Goal: Task Accomplishment & Management: Complete application form

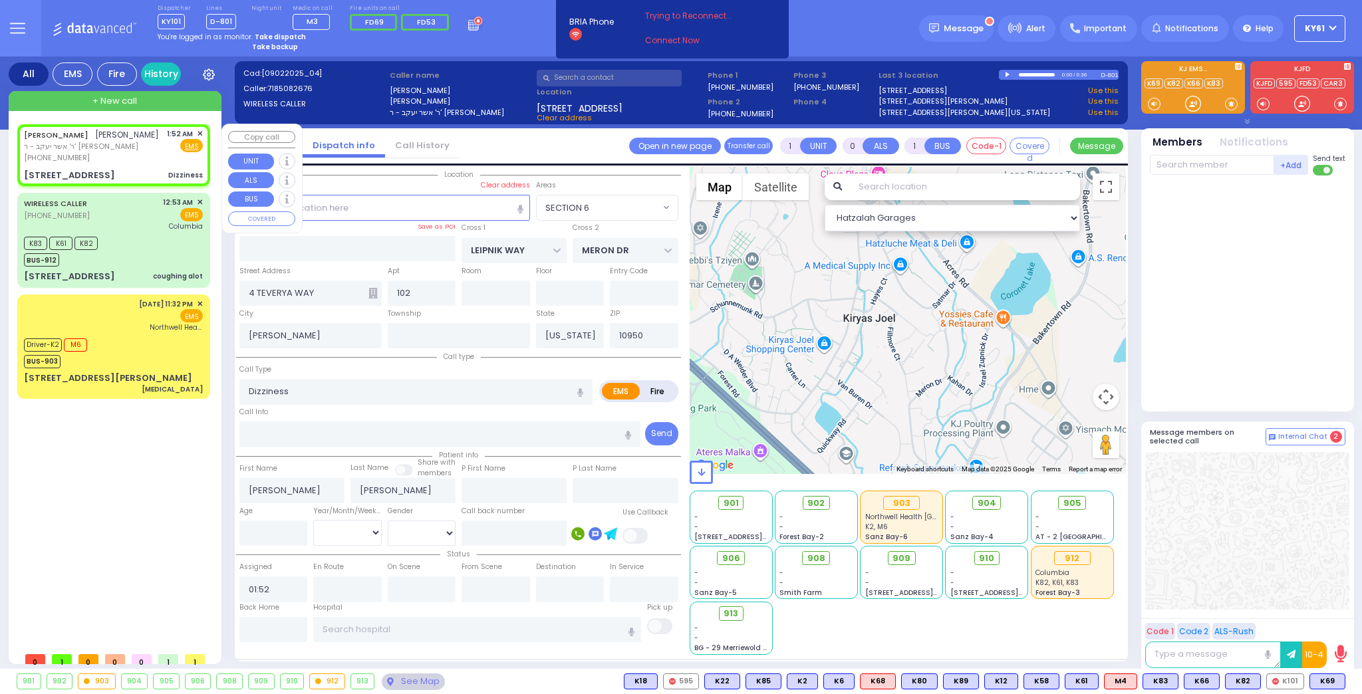
select select "SECTION 6"
select select
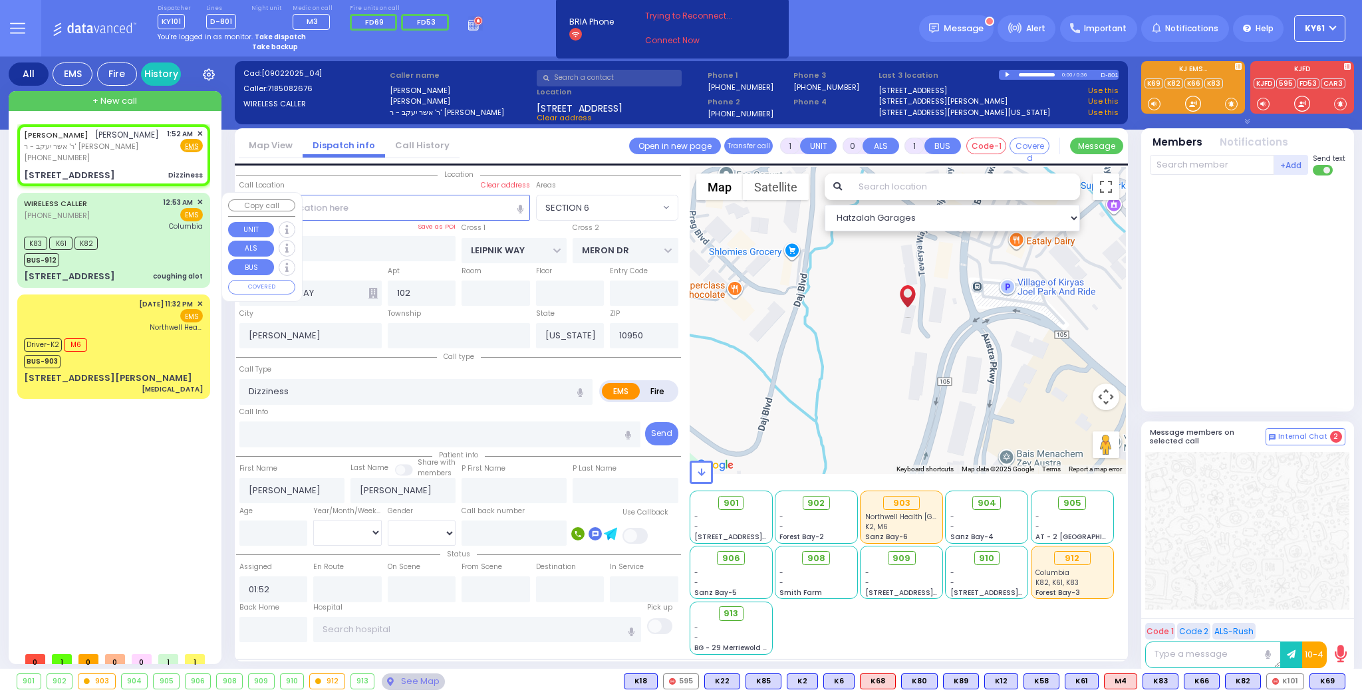
select select
radio input "true"
select select
select select "Hatzalah Garages"
select select "SECTION 6"
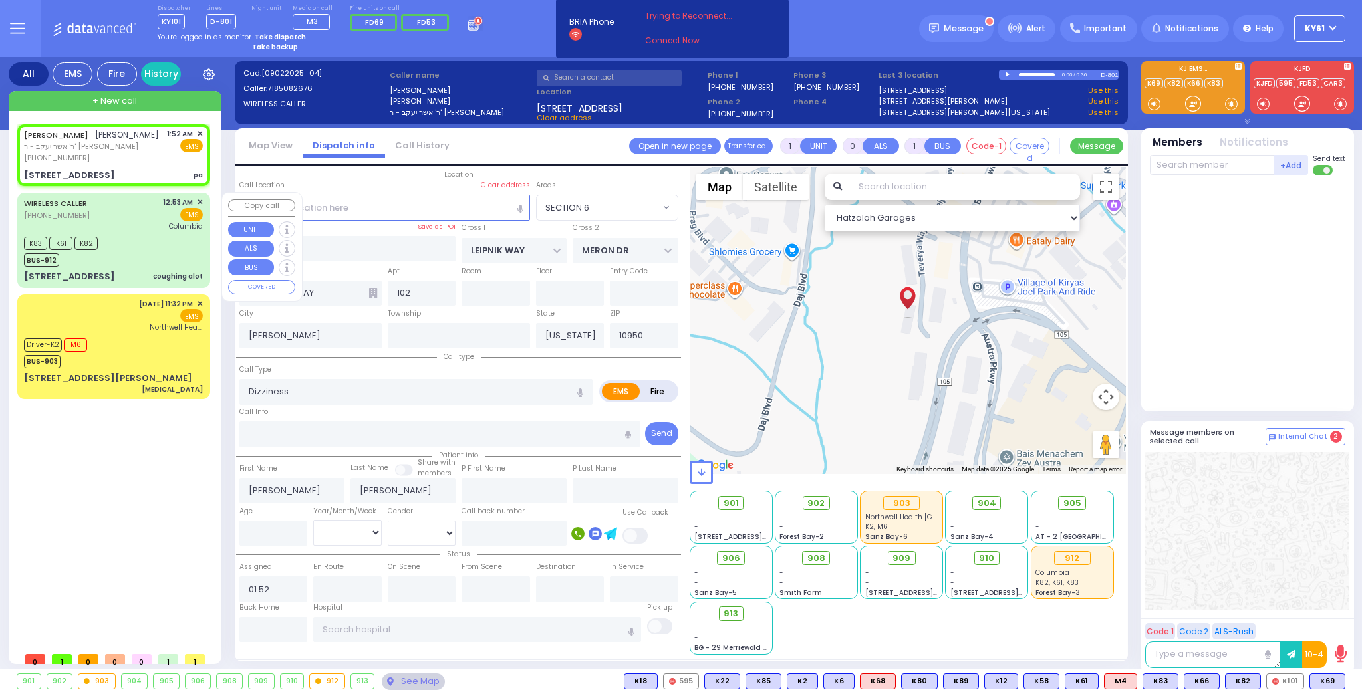
type input "2"
type input "1"
select select
type input "pa"
radio input "true"
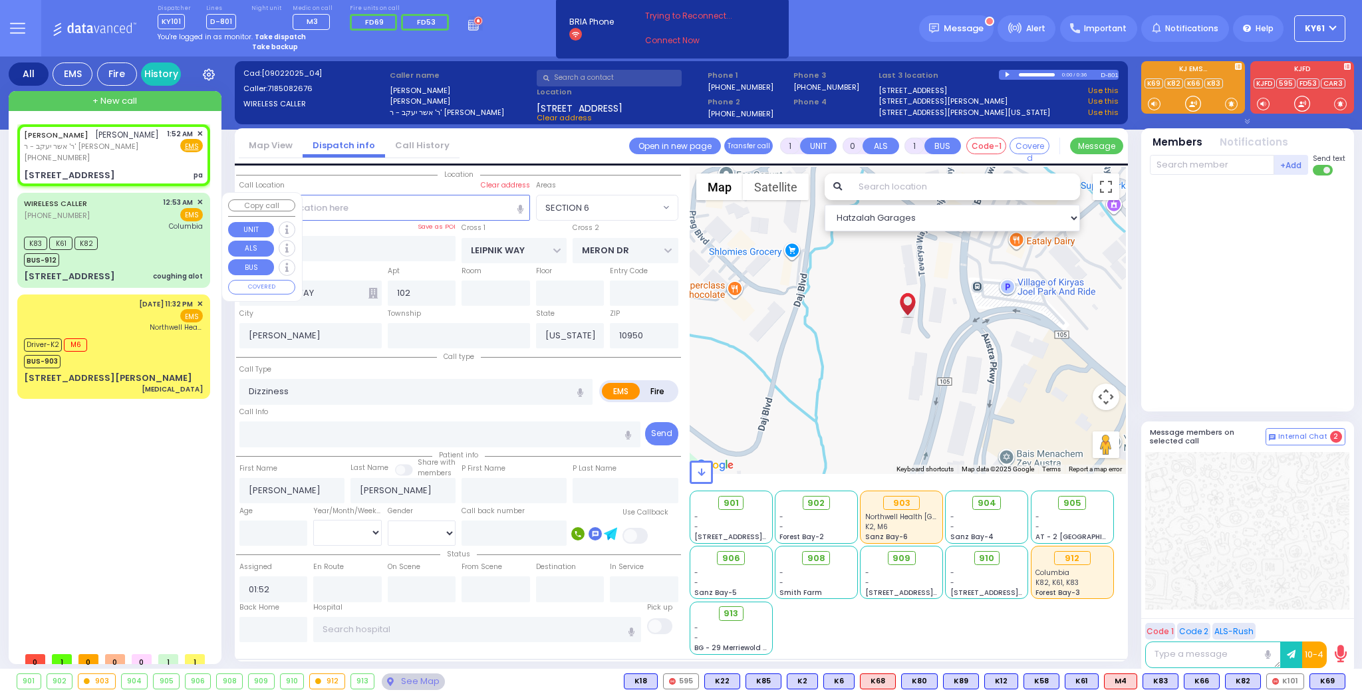
select select
select select "Hatzalah Garages"
select select "SECTION 6"
select select
type input "[MEDICAL_DATA]"
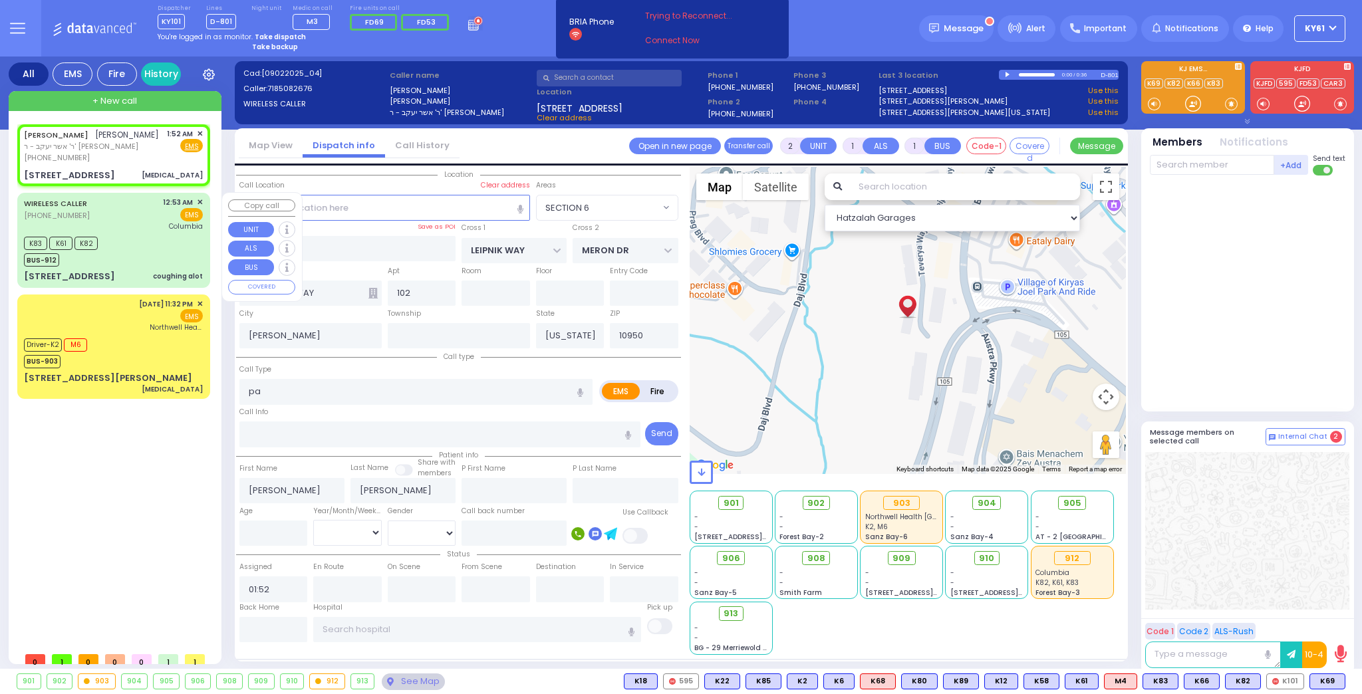
radio input "true"
select select
select select "Hatzalah Garages"
select select "SECTION 6"
select select
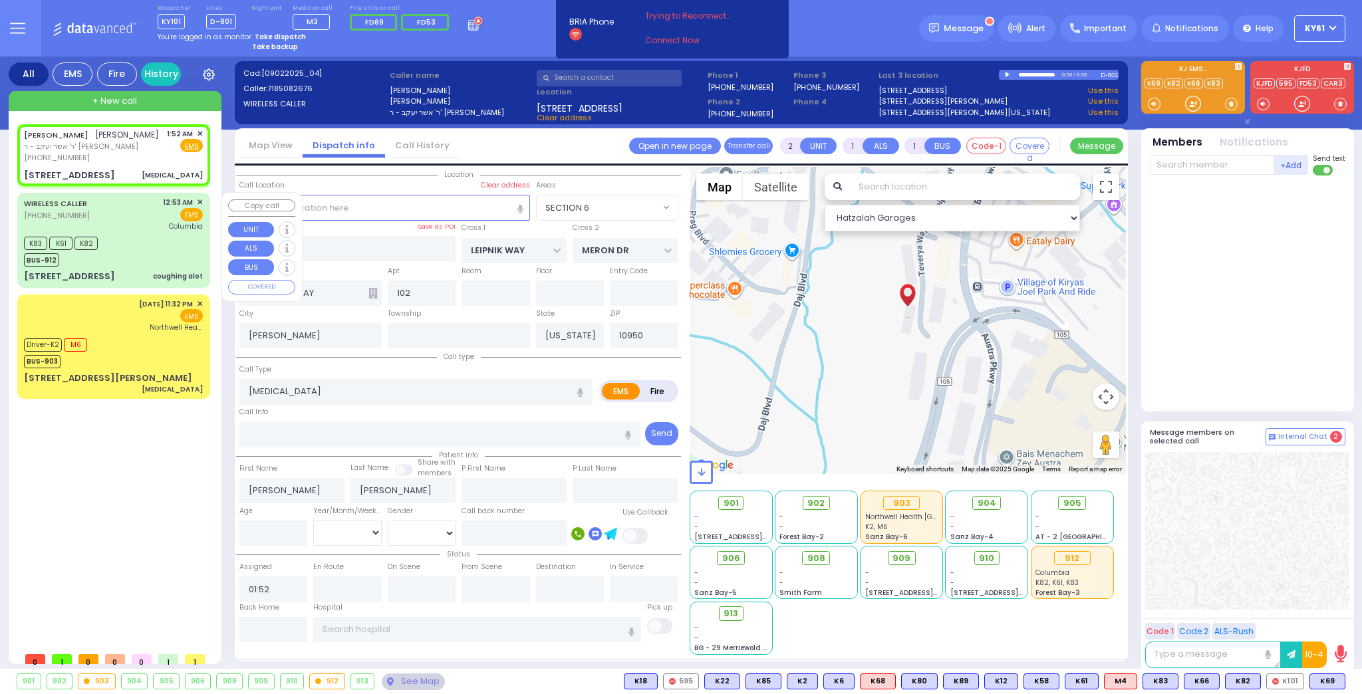
radio input "true"
select select
select select "Hatzalah Garages"
select select "SECTION 6"
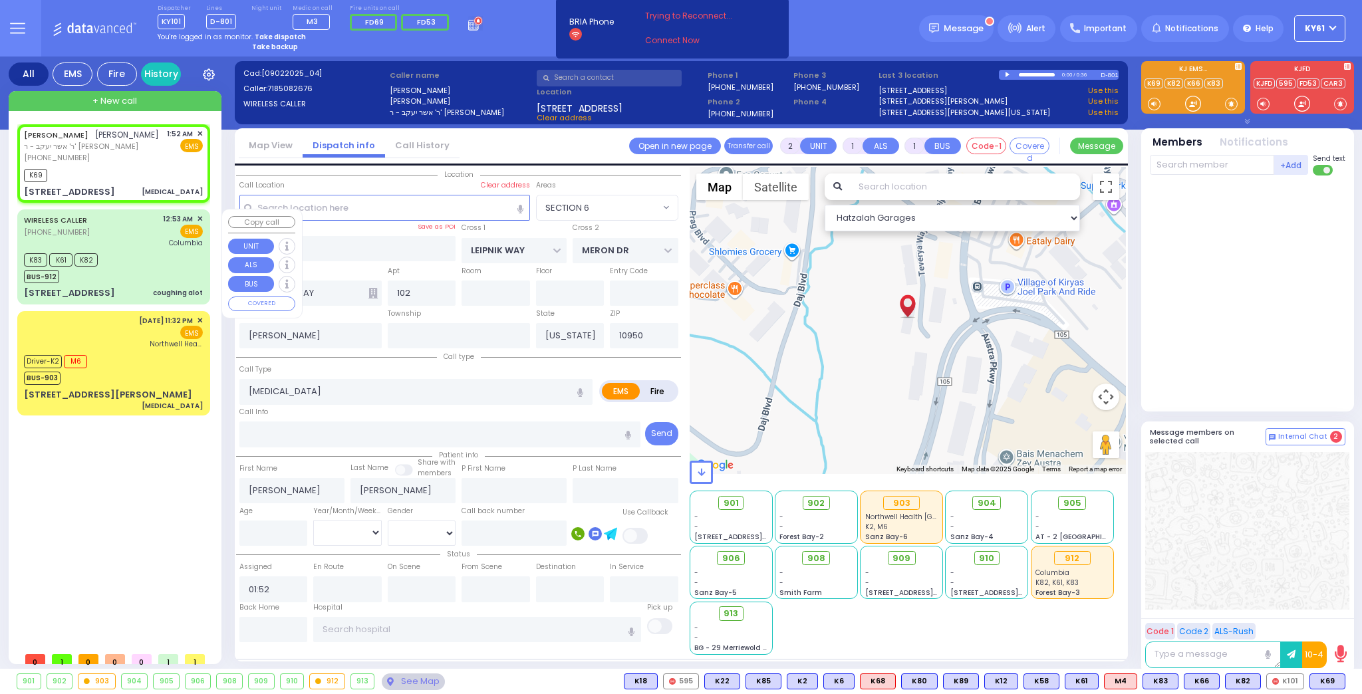
select select
radio input "true"
select select
type input "01:54"
select select "Hatzalah Garages"
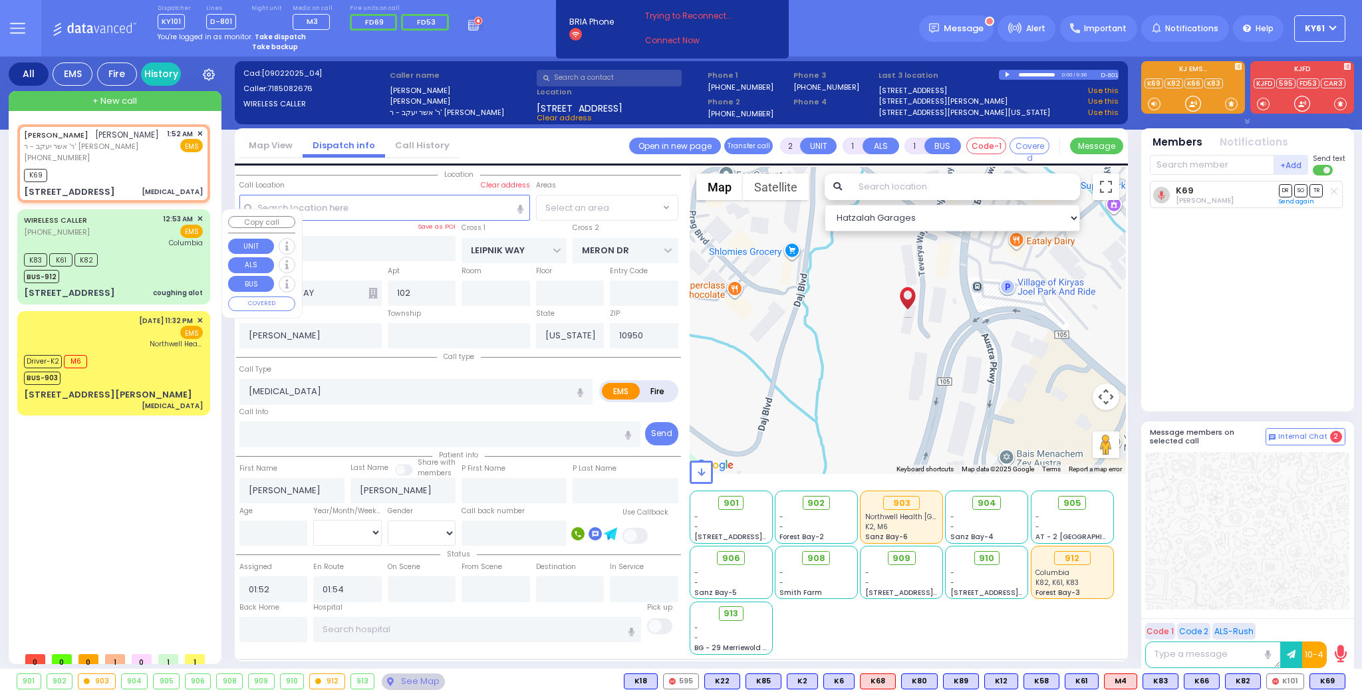
select select "SECTION 6"
select select
radio input "true"
select select
select select "Hatzalah Garages"
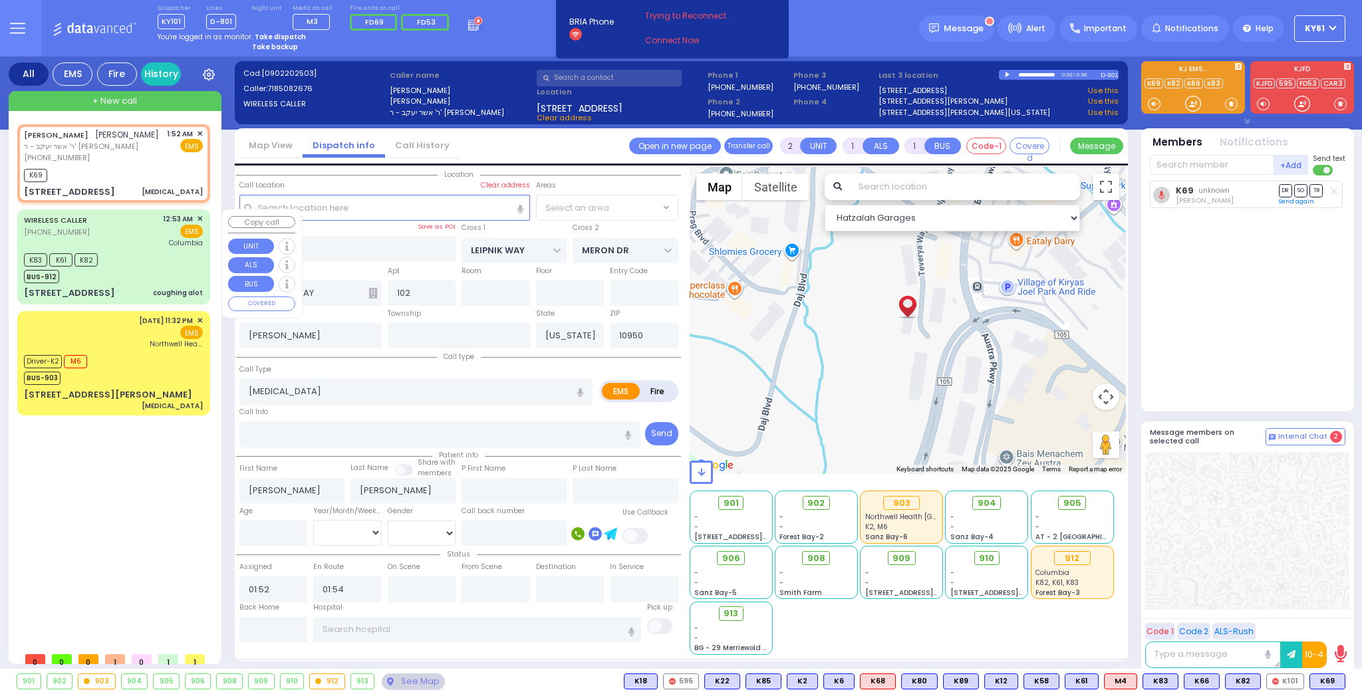
select select "SECTION 6"
select select
radio input "true"
select select
select select "Hatzalah Garages"
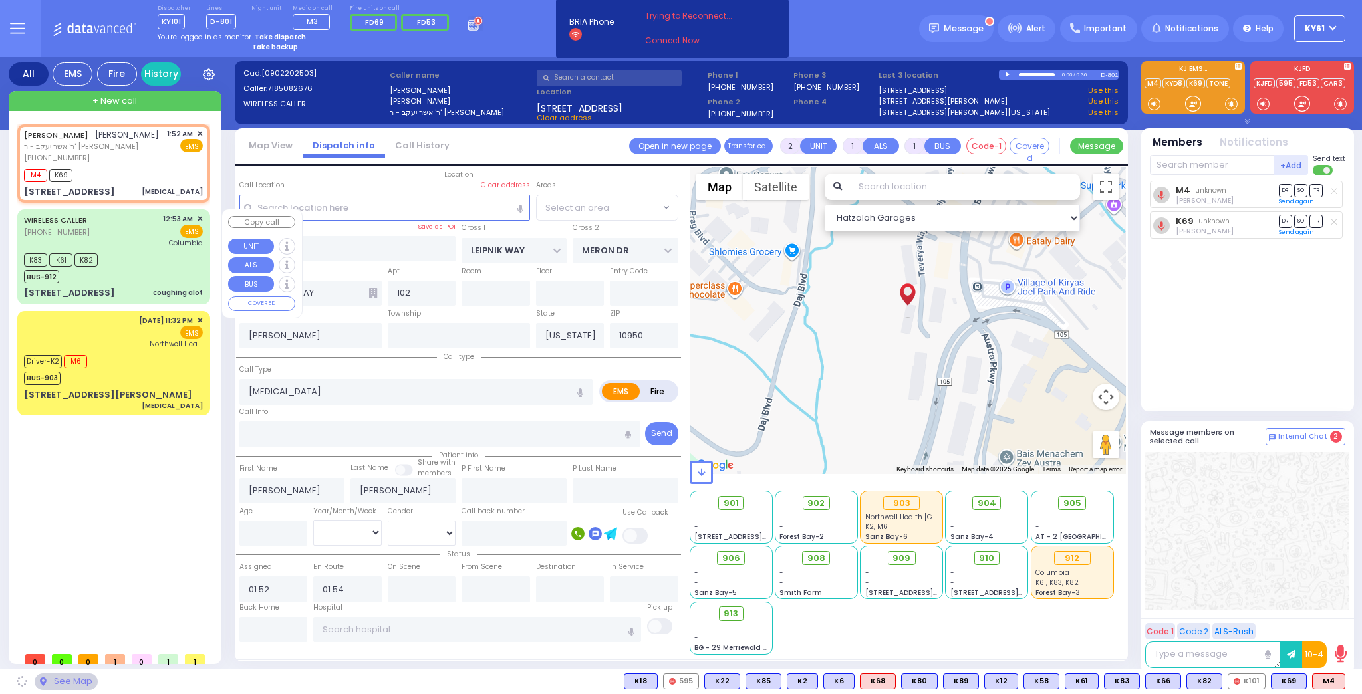
select select "SECTION 6"
